Goal: Information Seeking & Learning: Learn about a topic

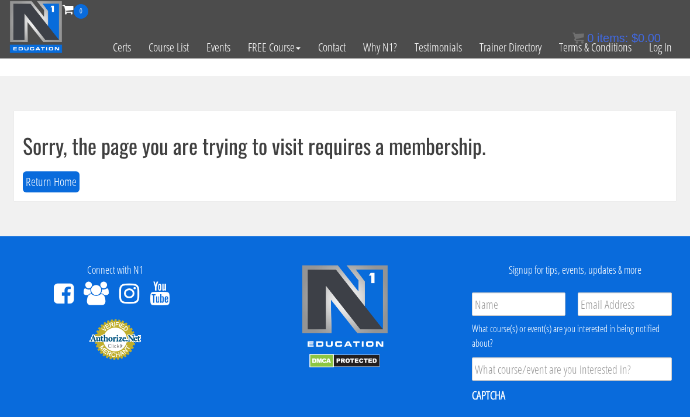
click at [534, 49] on link "Log In" at bounding box center [661, 47] width 40 height 57
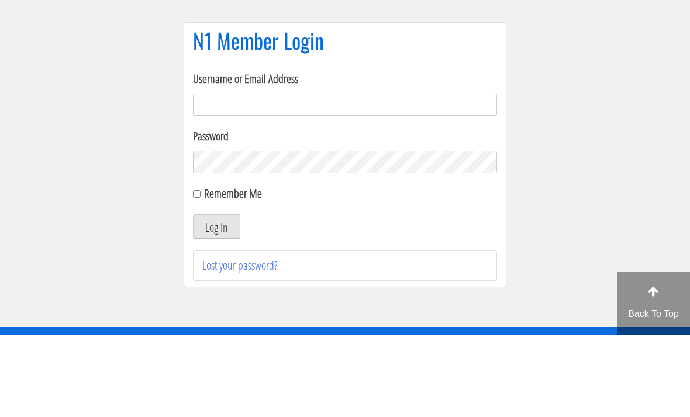
scroll to position [82, 0]
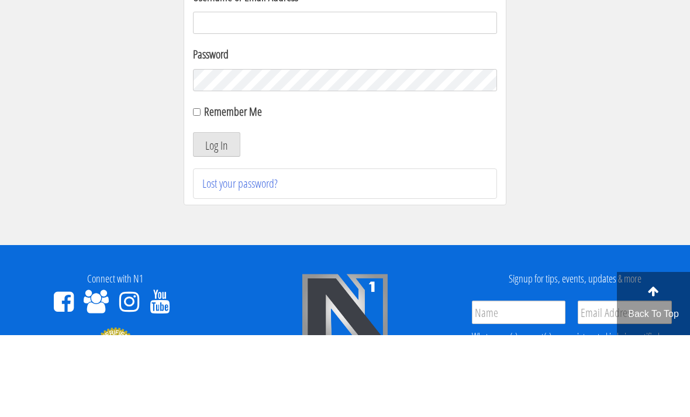
type input "[EMAIL_ADDRESS][DOMAIN_NAME]"
click at [216, 227] on button "Log In" at bounding box center [216, 226] width 47 height 25
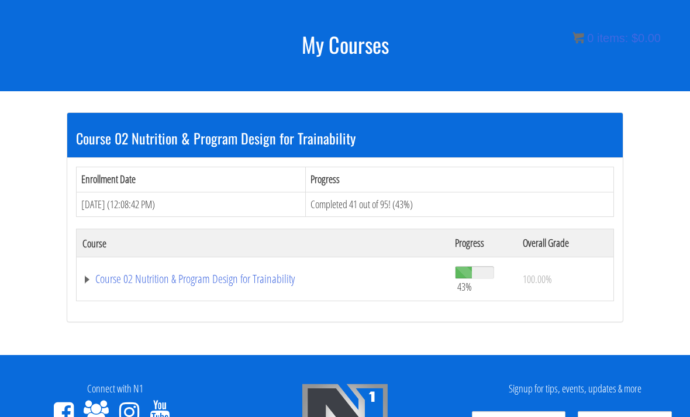
click at [111, 282] on link "Course 02 Nutrition & Program Design for Trainability" at bounding box center [262, 280] width 361 height 12
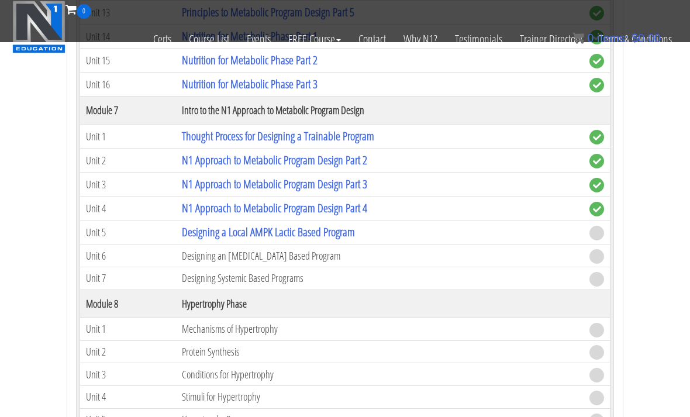
scroll to position [1349, 0]
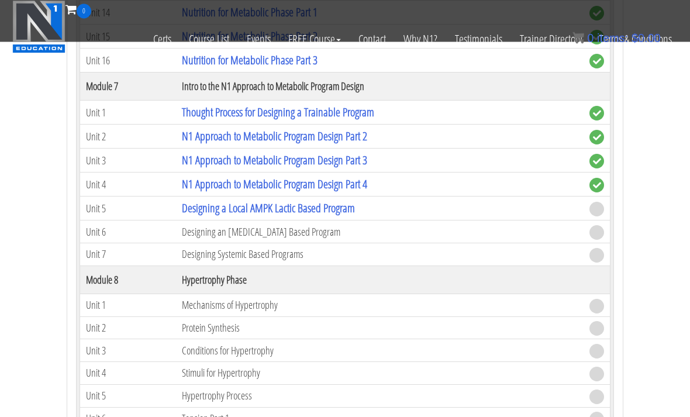
click at [203, 207] on link "Designing a Local AMPK Lactic Based Program" at bounding box center [268, 209] width 173 height 16
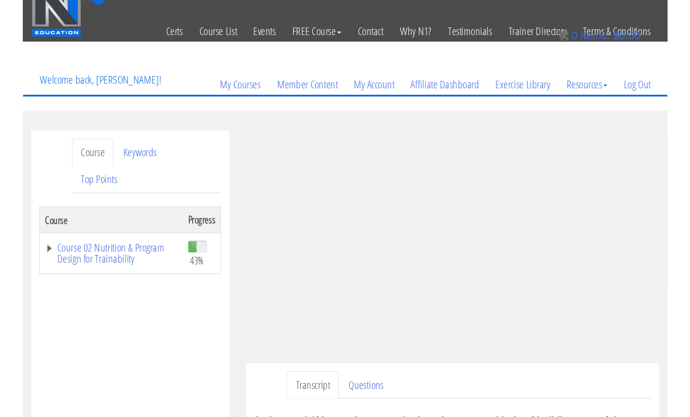
scroll to position [56, 0]
